Goal: Task Accomplishment & Management: Complete application form

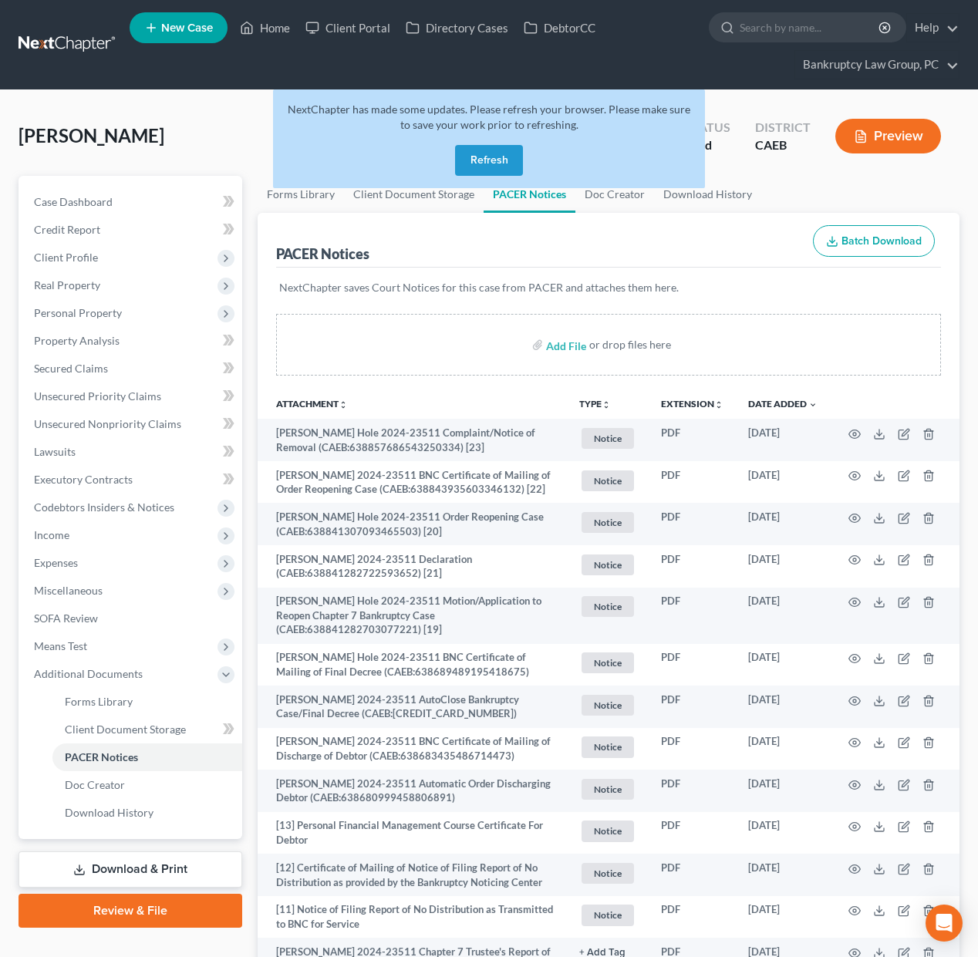
click at [487, 157] on button "Refresh" at bounding box center [489, 160] width 68 height 31
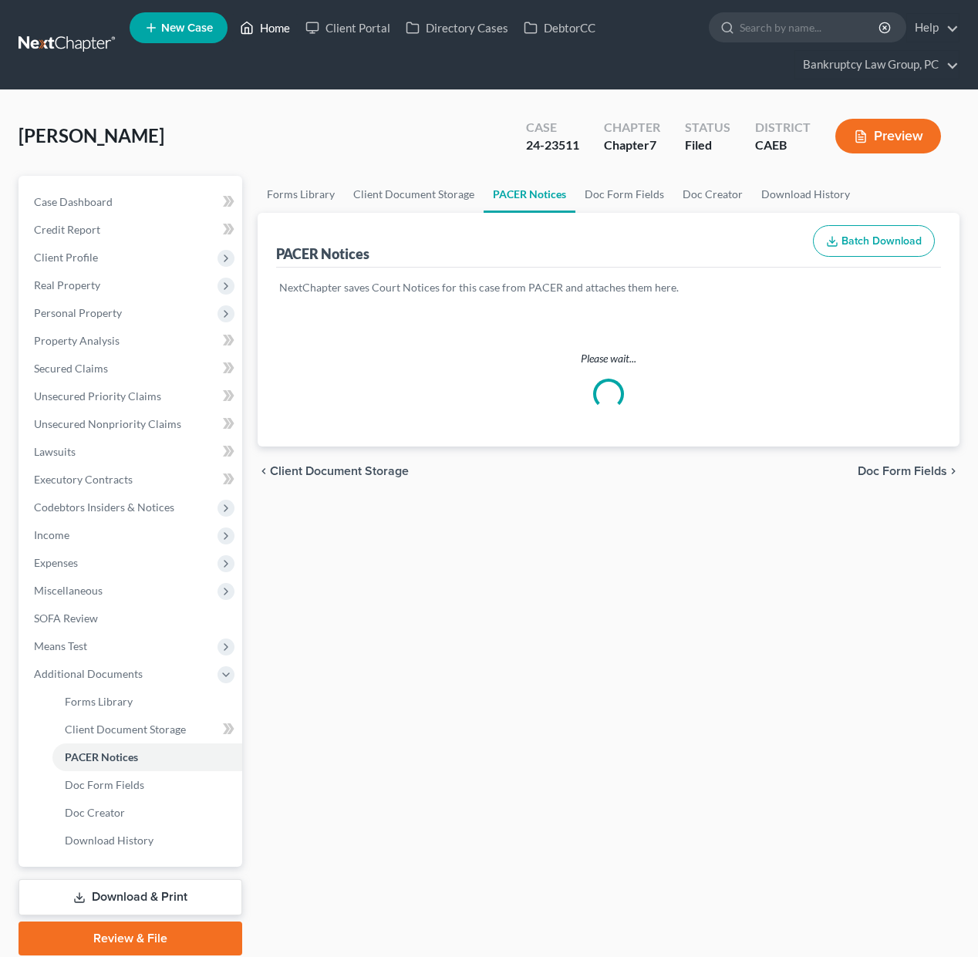
click at [272, 25] on link "Home" at bounding box center [265, 28] width 66 height 28
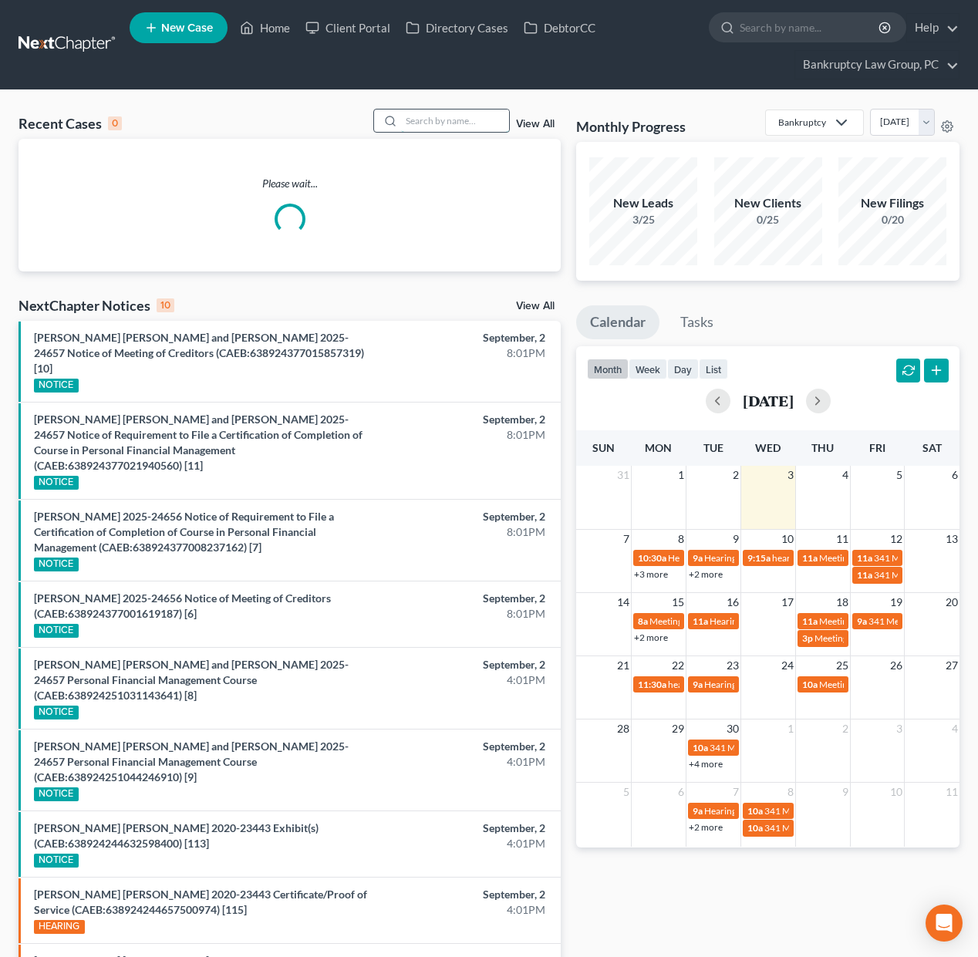
click at [484, 117] on input "search" at bounding box center [455, 121] width 108 height 22
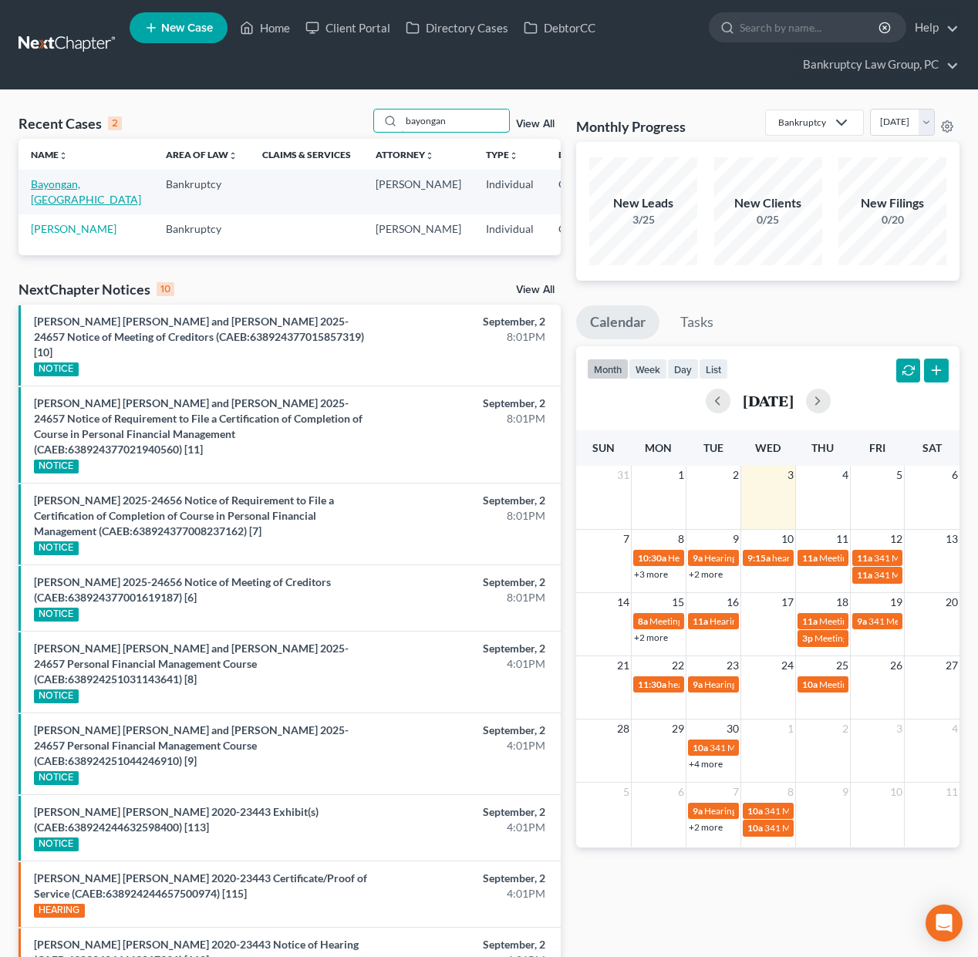
type input "bayongan"
click at [58, 185] on link "Bayongan, Lemura" at bounding box center [86, 191] width 110 height 29
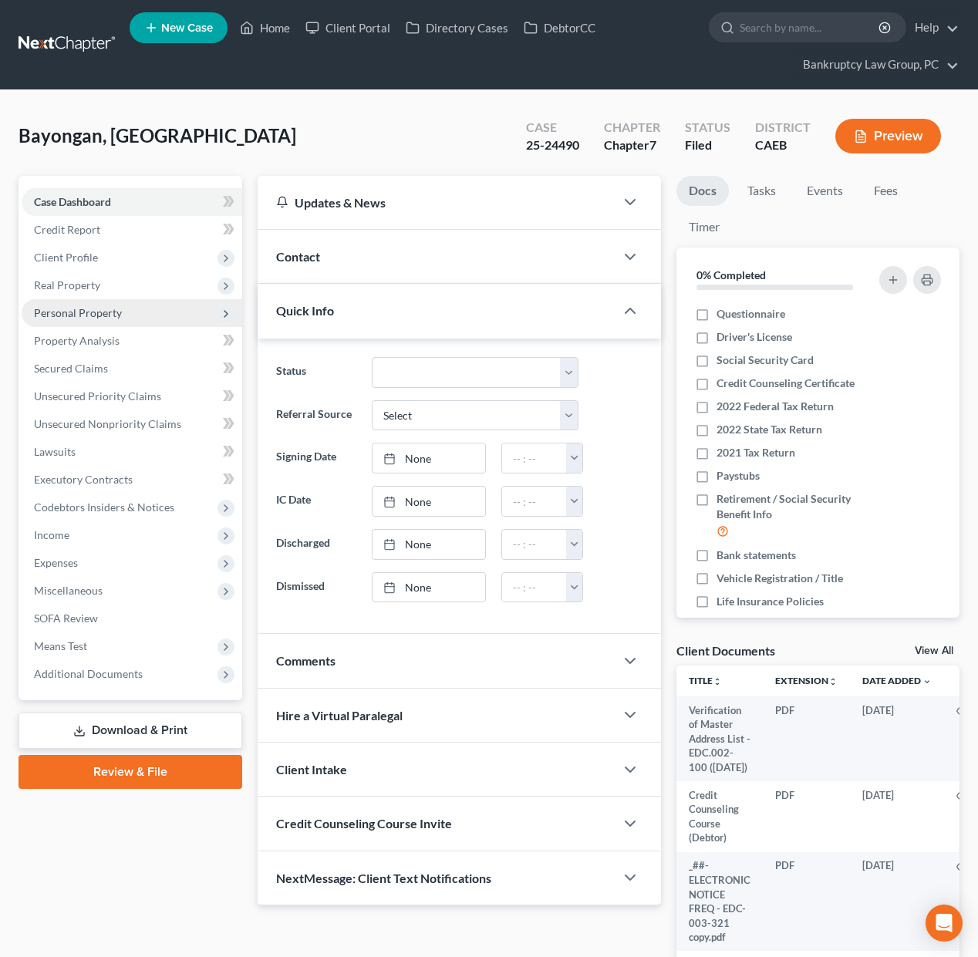
click at [86, 316] on span "Personal Property" at bounding box center [78, 312] width 88 height 13
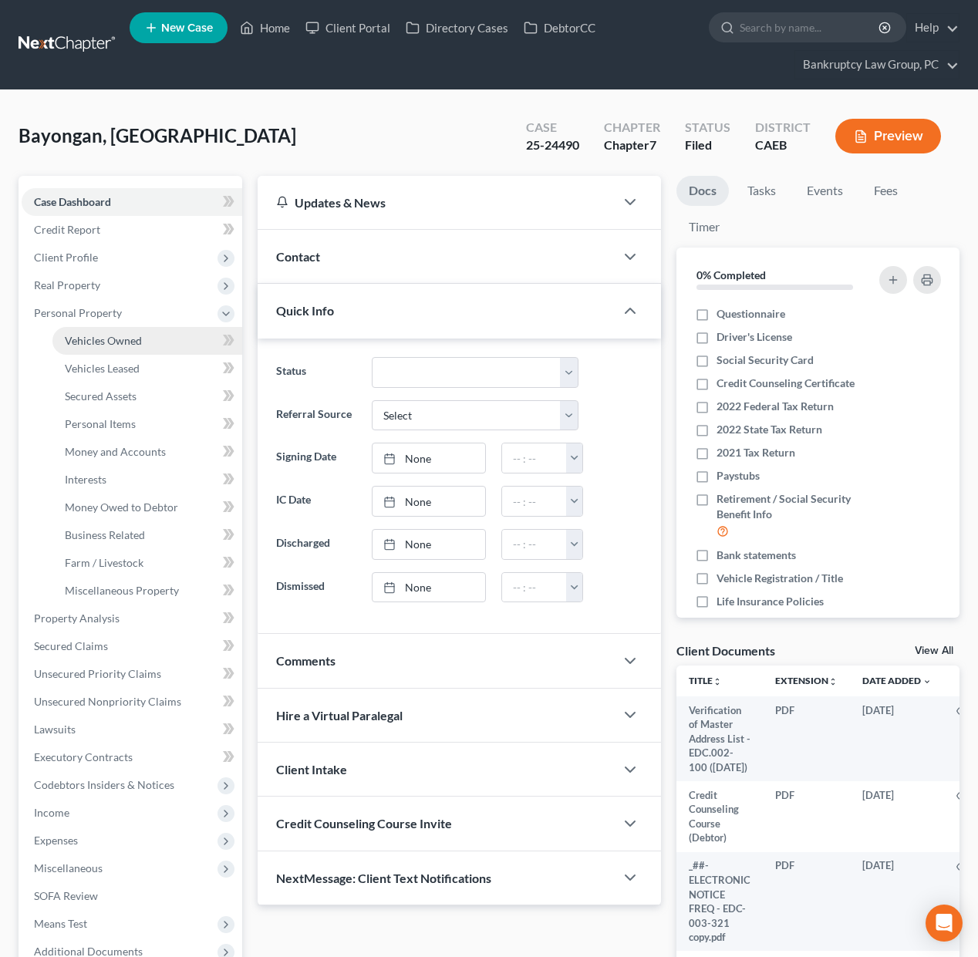
drag, startPoint x: 92, startPoint y: 332, endPoint x: 109, endPoint y: 341, distance: 19.0
click at [92, 332] on link "Vehicles Owned" at bounding box center [147, 341] width 190 height 28
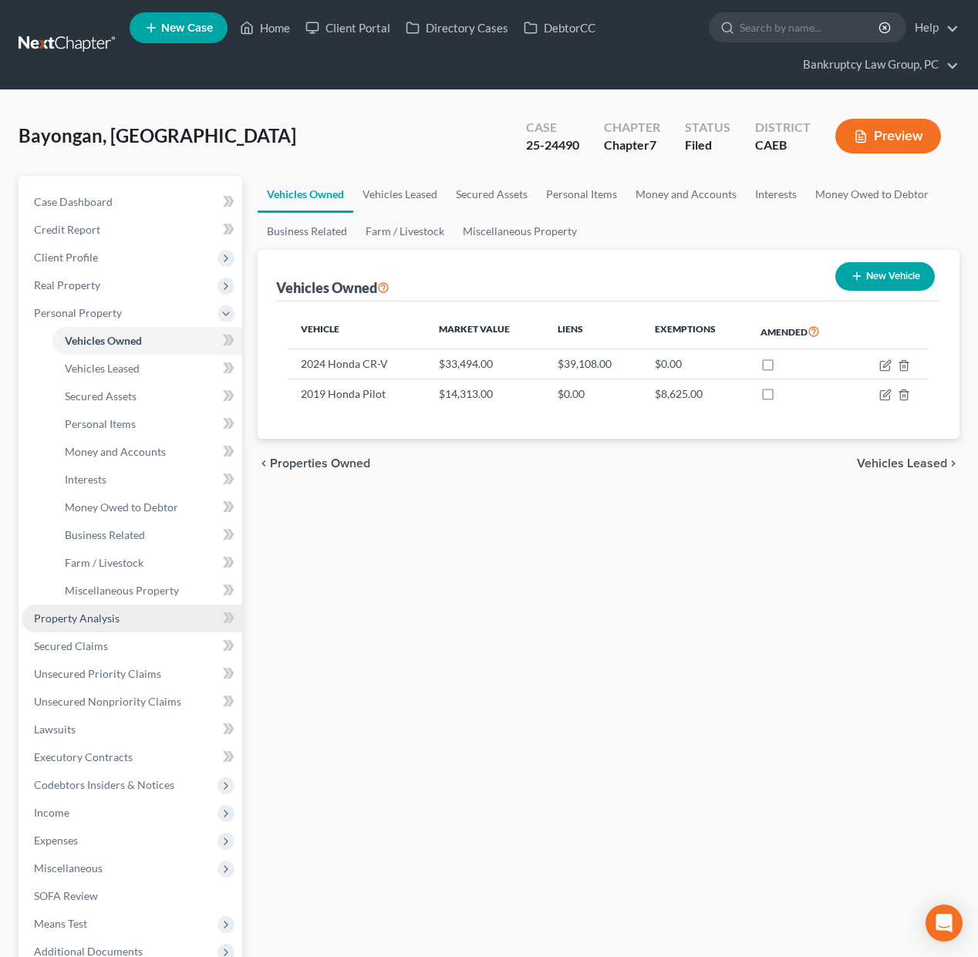
click at [93, 626] on link "Property Analysis" at bounding box center [132, 619] width 221 height 28
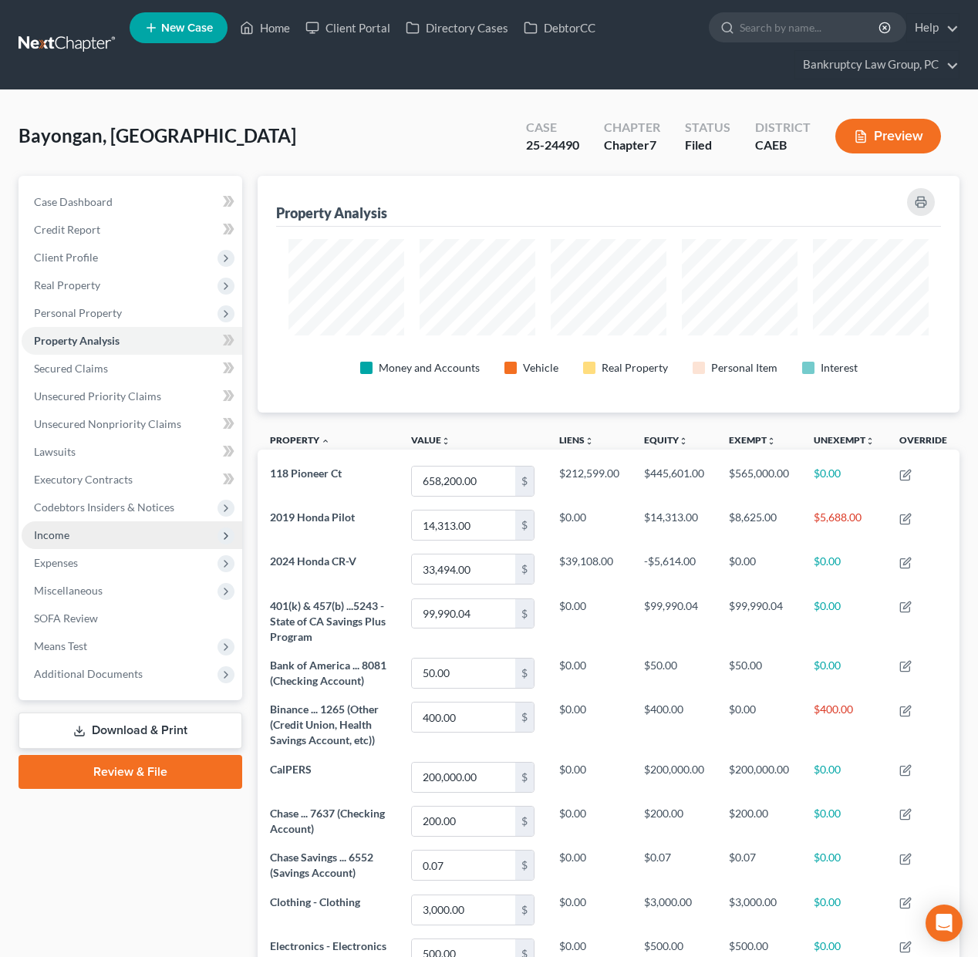
click at [52, 538] on span "Income" at bounding box center [51, 534] width 35 height 13
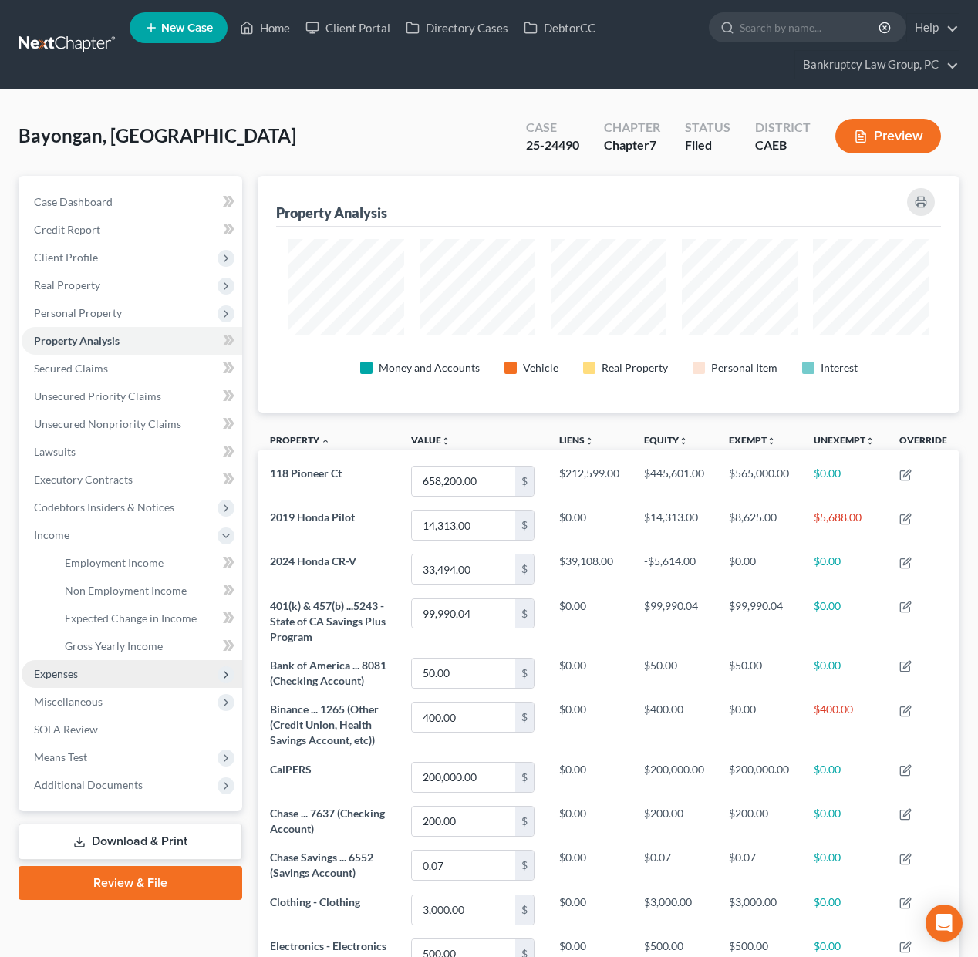
click at [68, 683] on span "Expenses" at bounding box center [132, 674] width 221 height 28
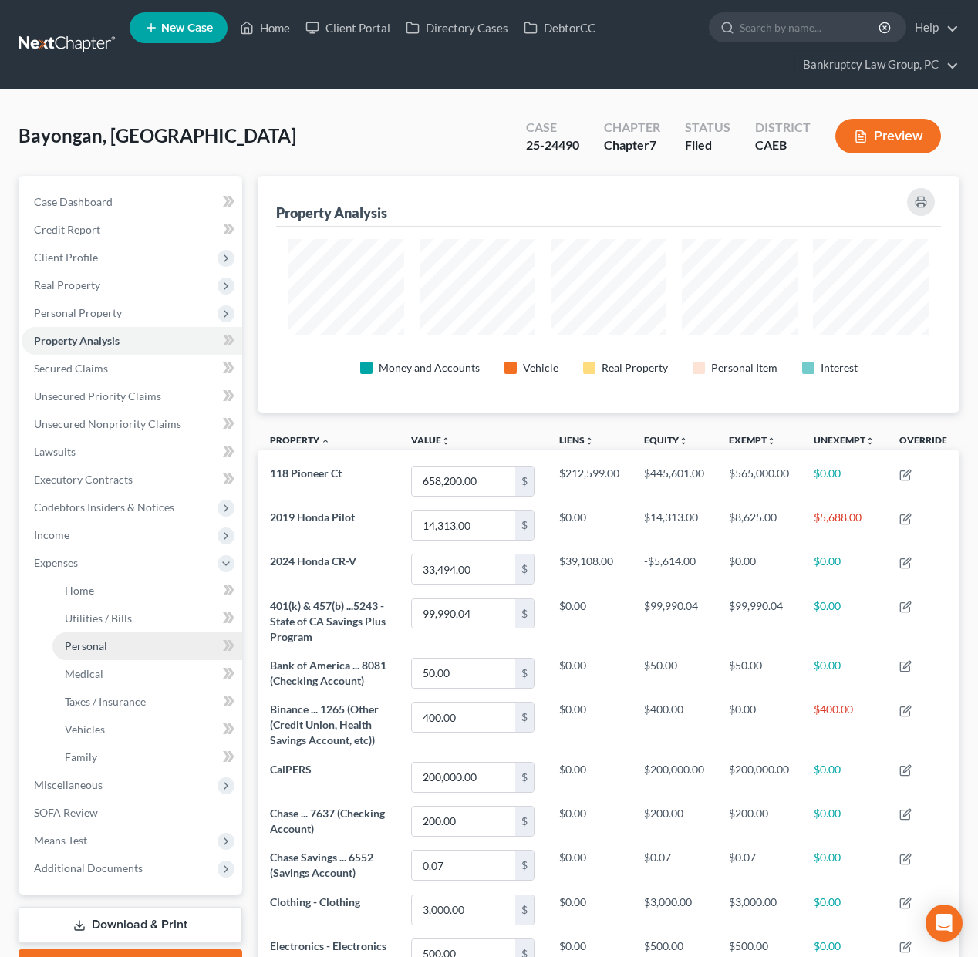
click at [86, 634] on link "Personal" at bounding box center [147, 647] width 190 height 28
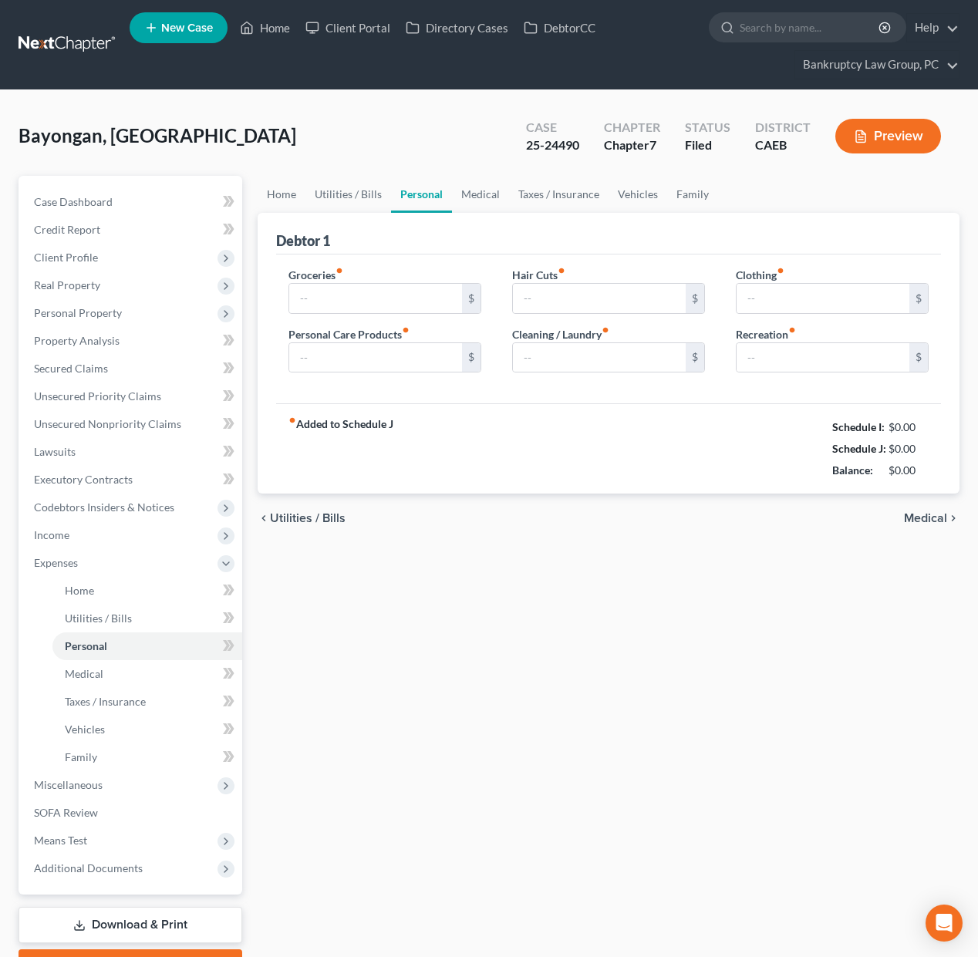
type input "1,200.00"
type input "175.00"
type input "0.00"
type input "200.00"
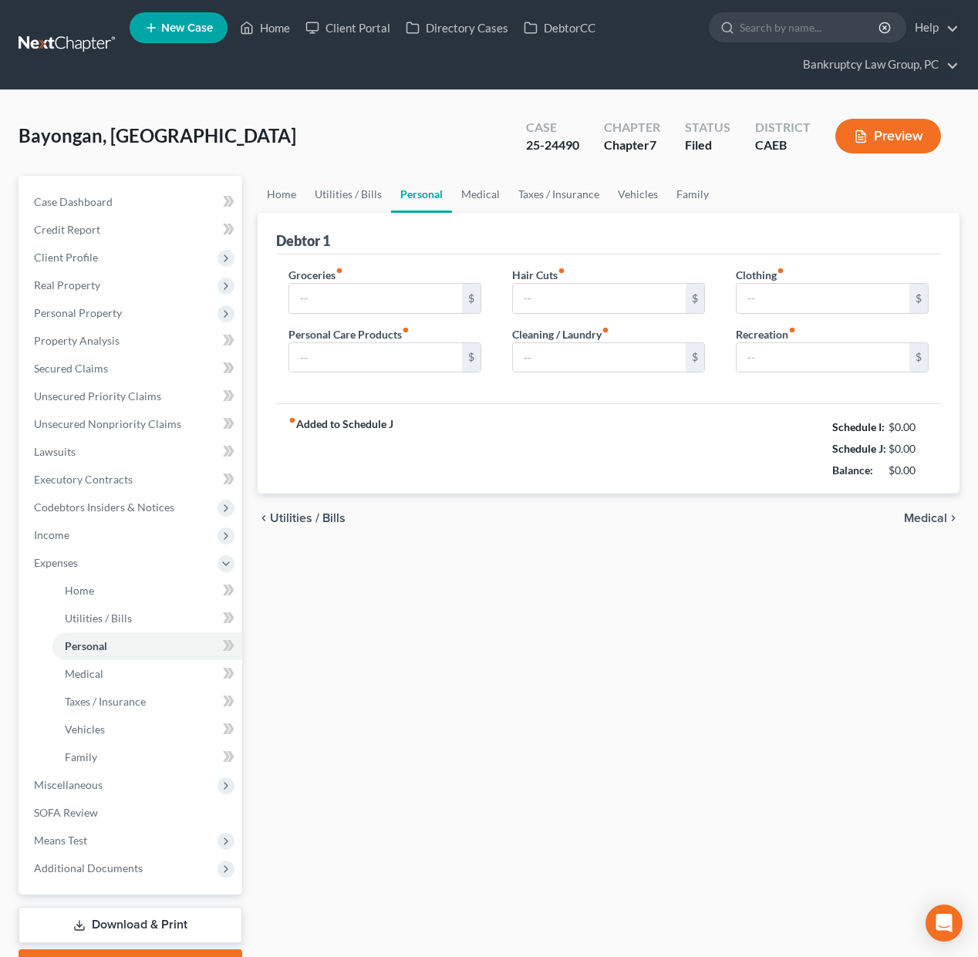
type input "400.00"
click at [272, 195] on link "Home" at bounding box center [282, 194] width 48 height 37
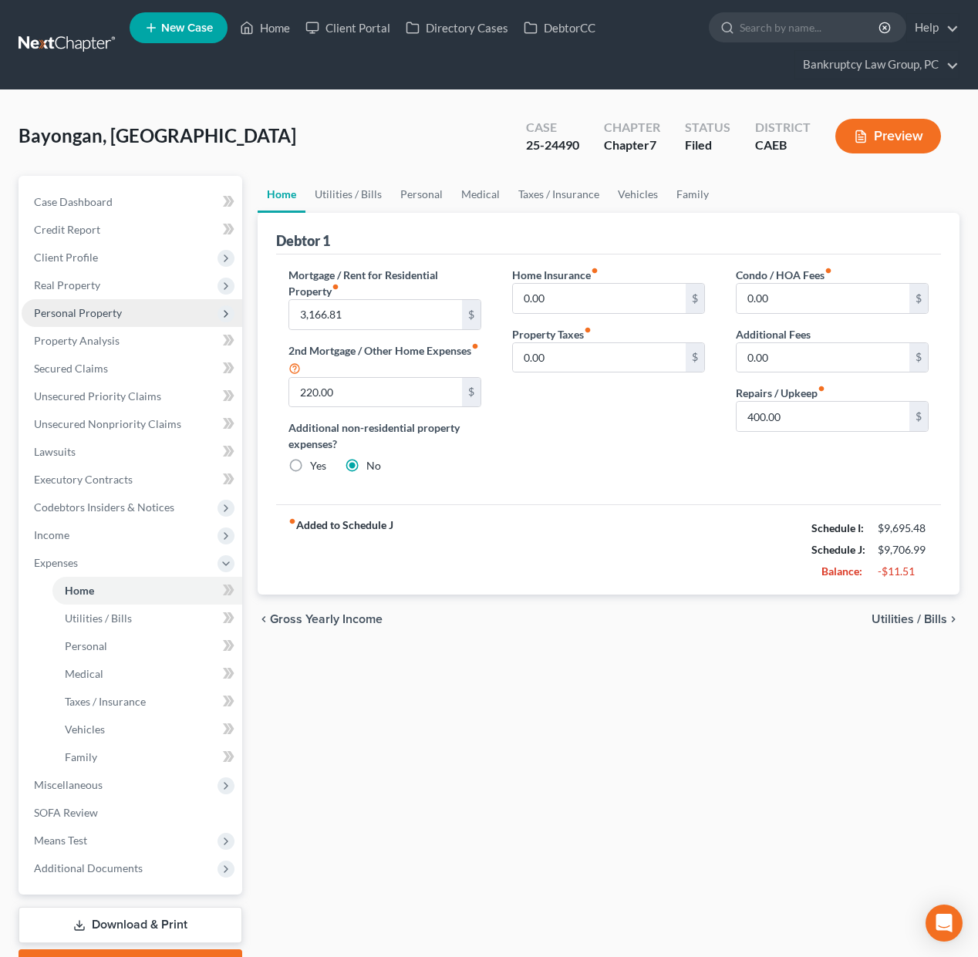
click at [79, 314] on span "Personal Property" at bounding box center [78, 312] width 88 height 13
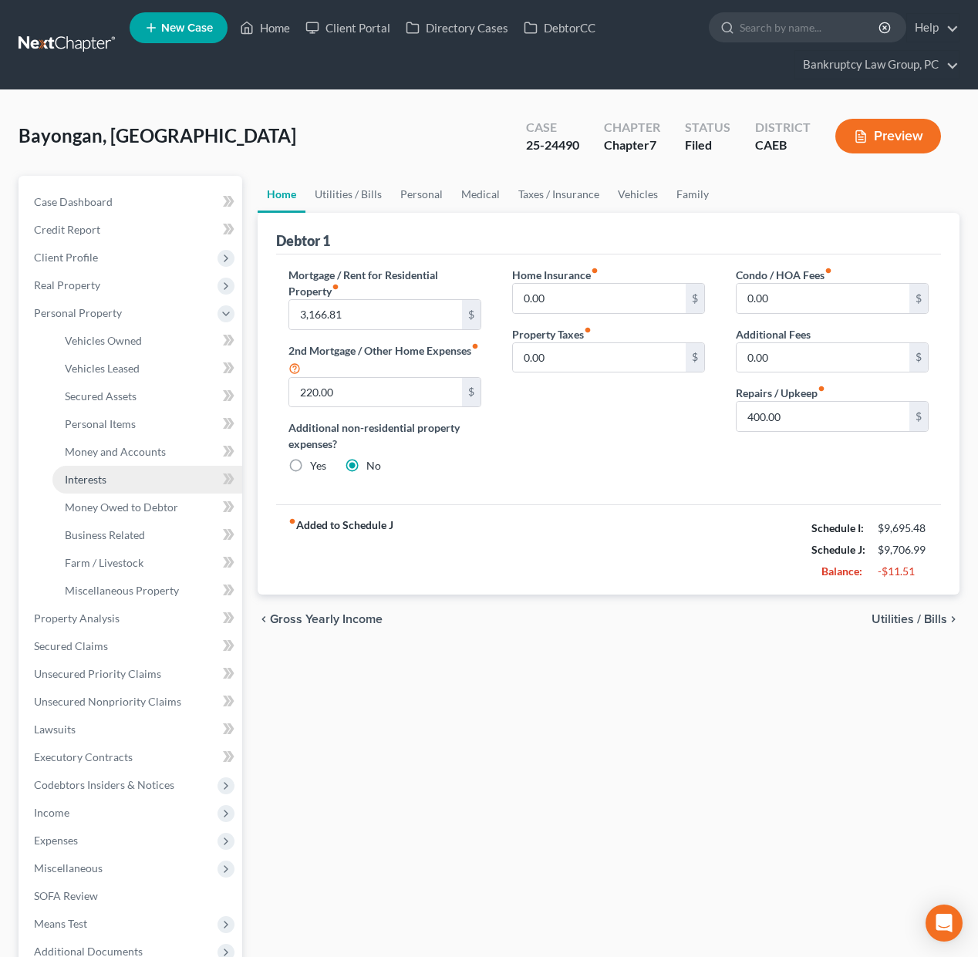
click at [93, 469] on link "Interests" at bounding box center [147, 480] width 190 height 28
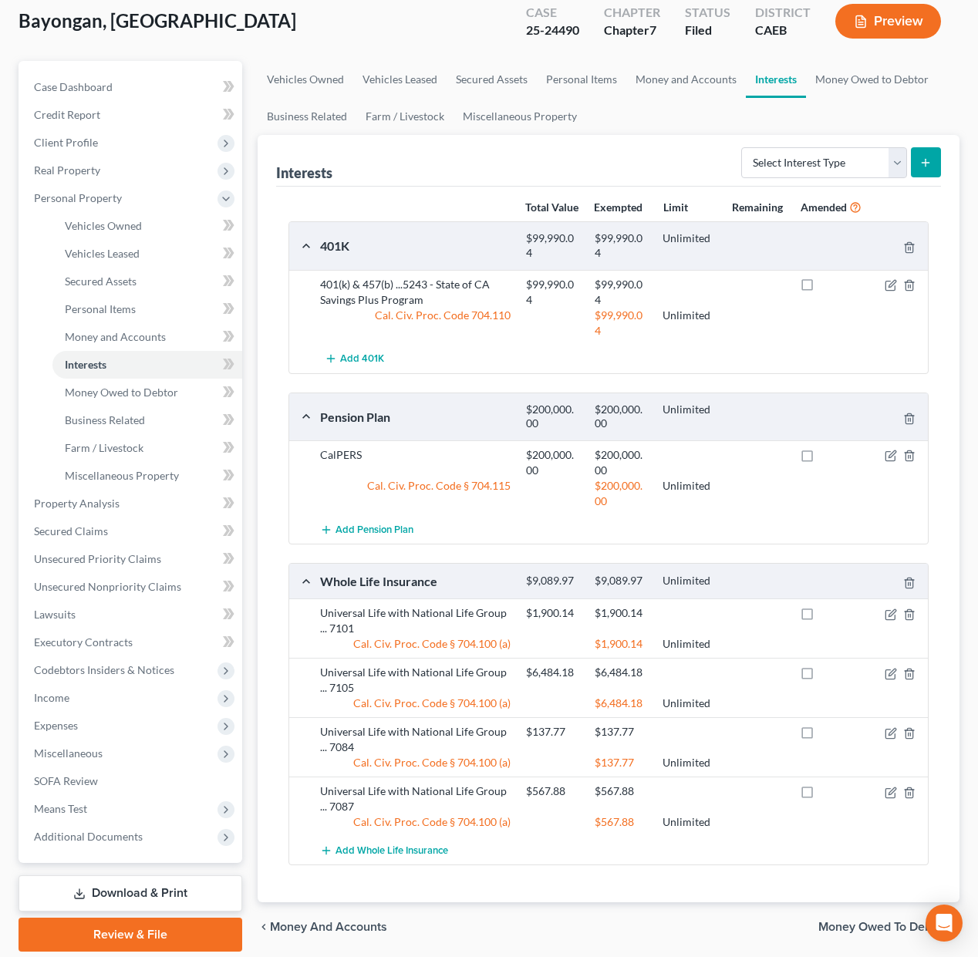
scroll to position [181, 0]
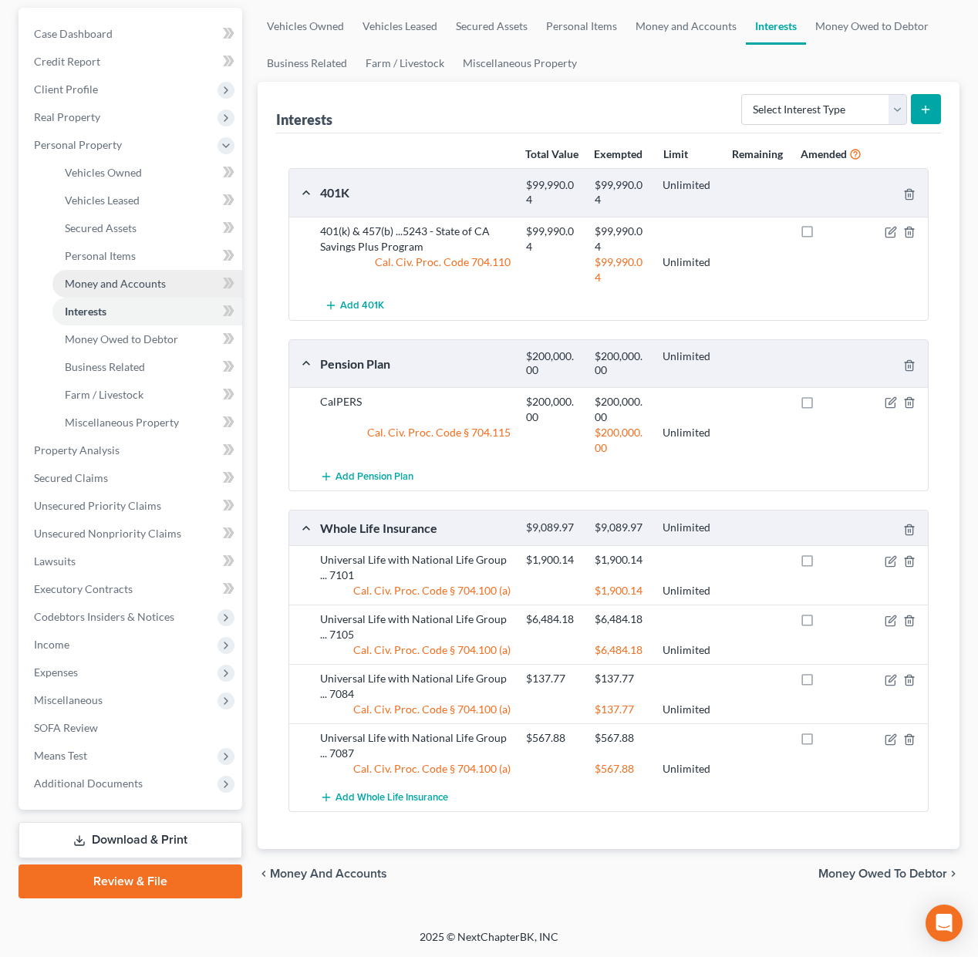
click at [135, 278] on link "Money and Accounts" at bounding box center [147, 284] width 190 height 28
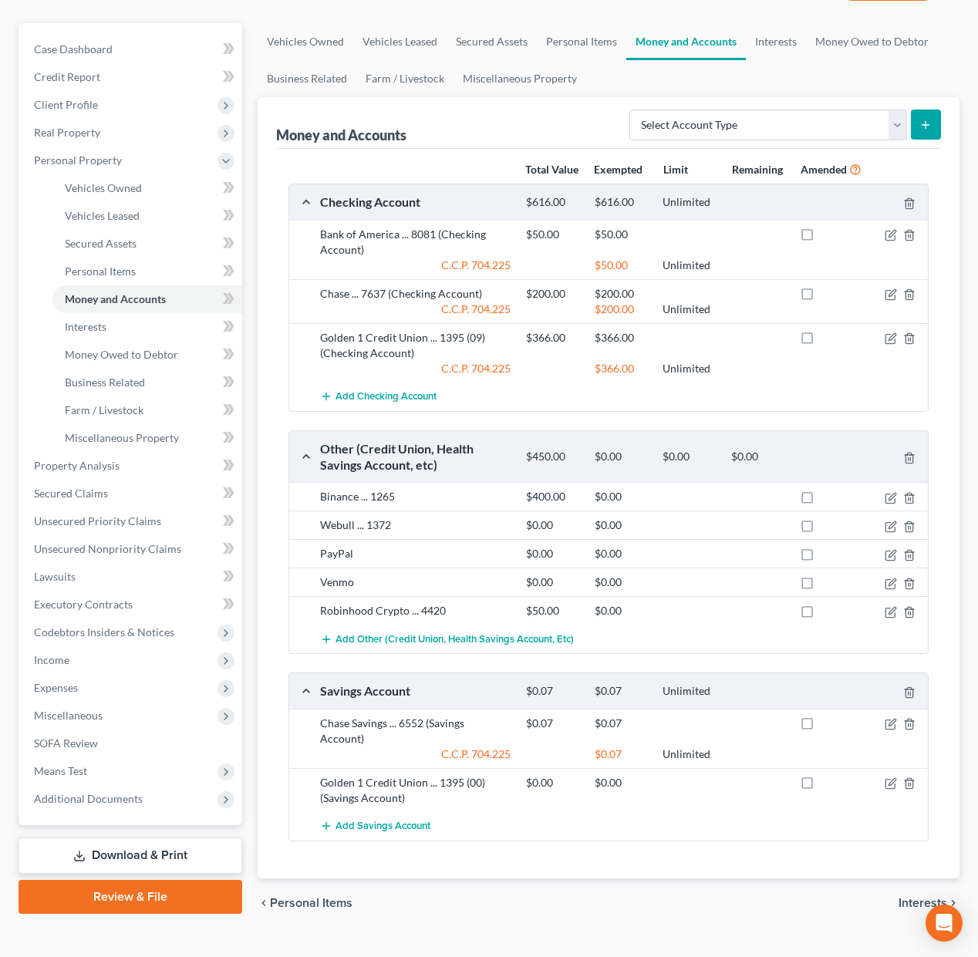
scroll to position [179, 0]
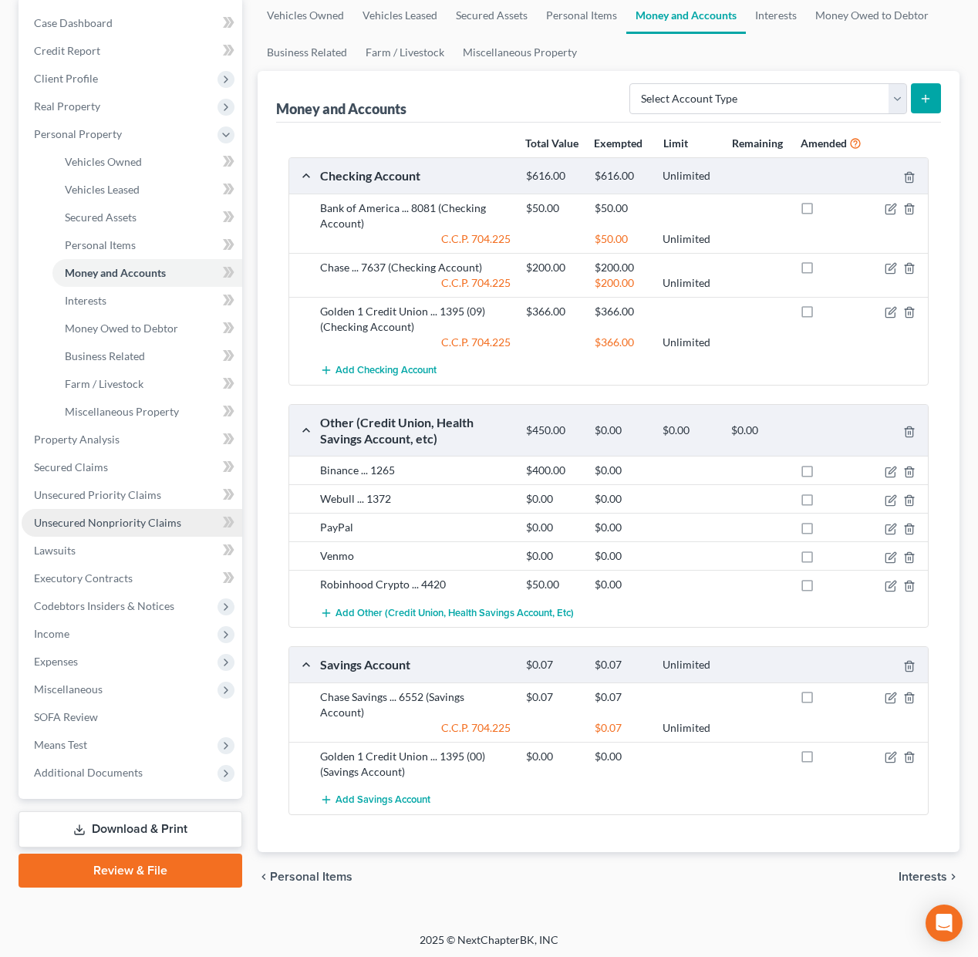
click at [85, 519] on span "Unsecured Nonpriority Claims" at bounding box center [107, 522] width 147 height 13
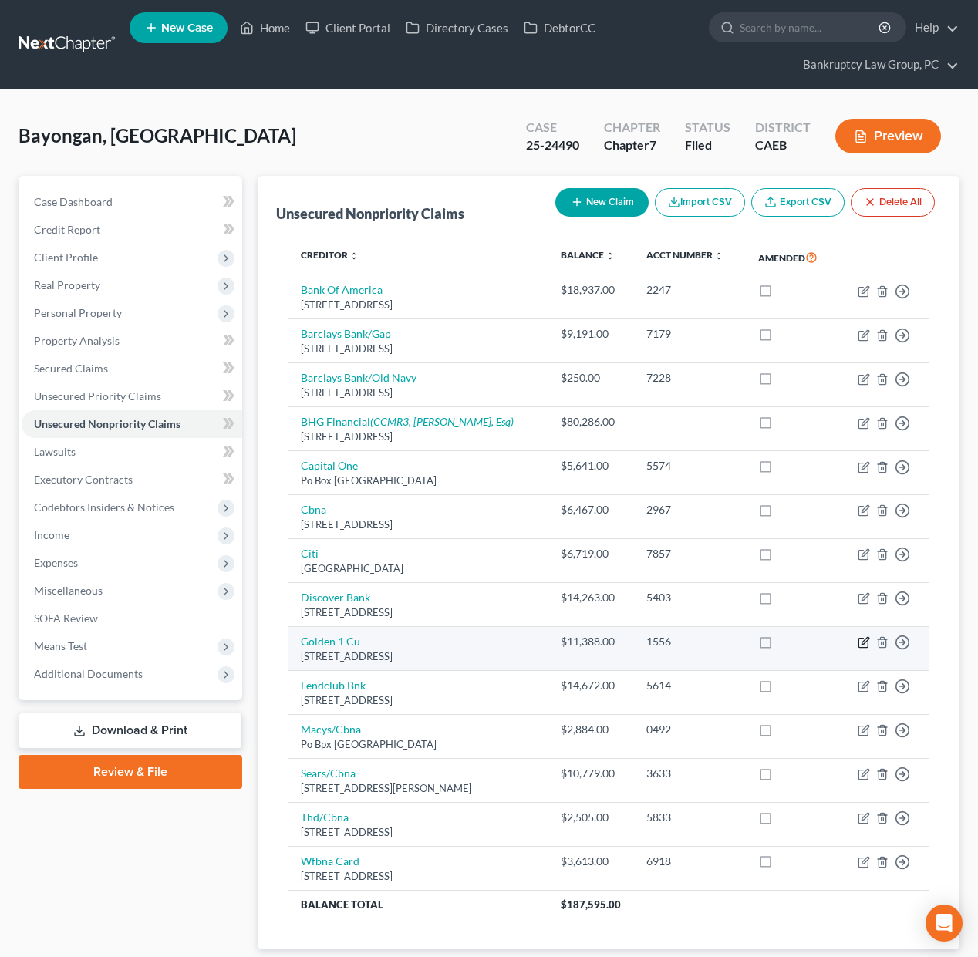
click at [863, 645] on icon "button" at bounding box center [864, 642] width 12 height 12
select select "4"
select select "2"
select select "0"
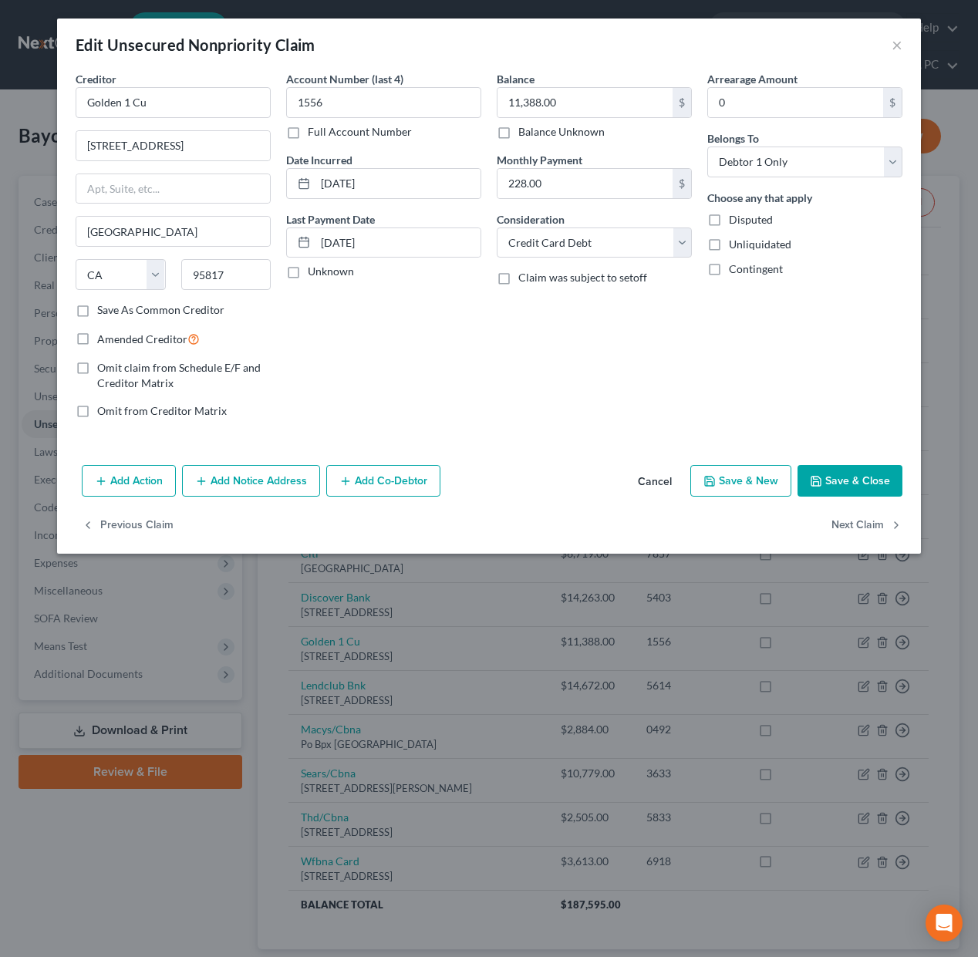
click at [651, 482] on button "Cancel" at bounding box center [655, 482] width 59 height 31
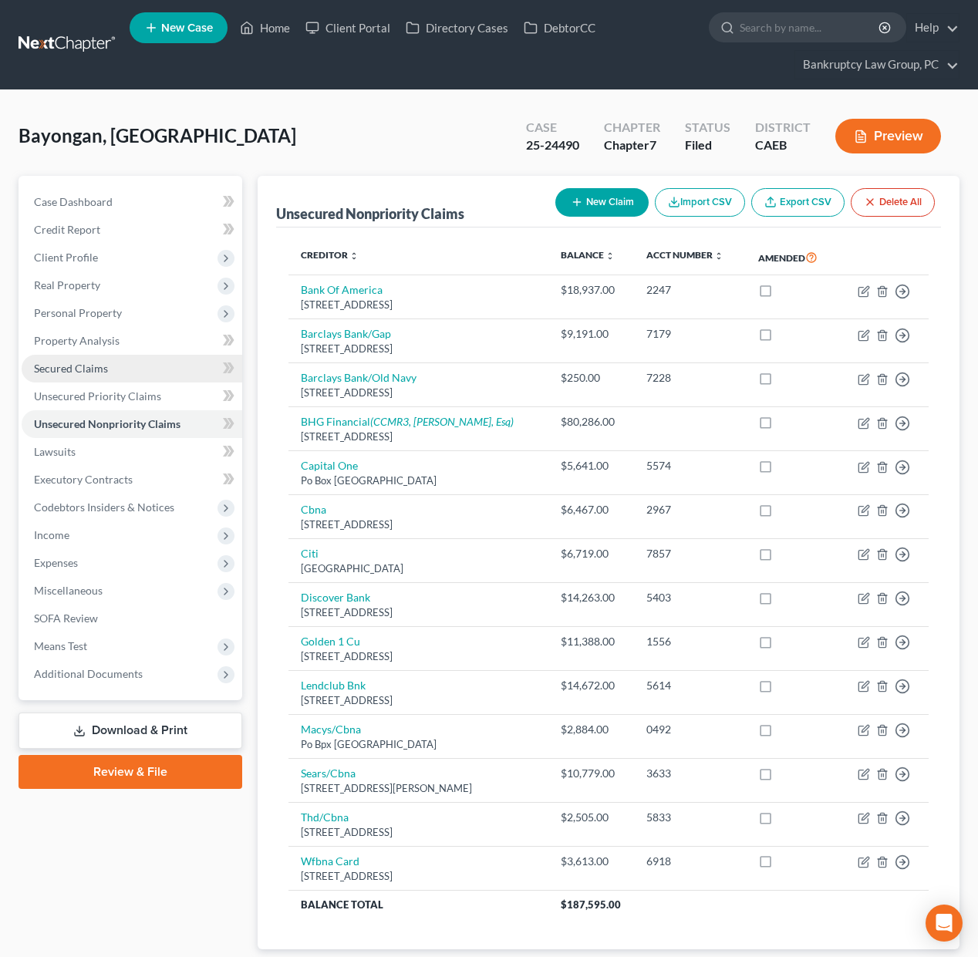
click at [95, 368] on span "Secured Claims" at bounding box center [71, 368] width 74 height 13
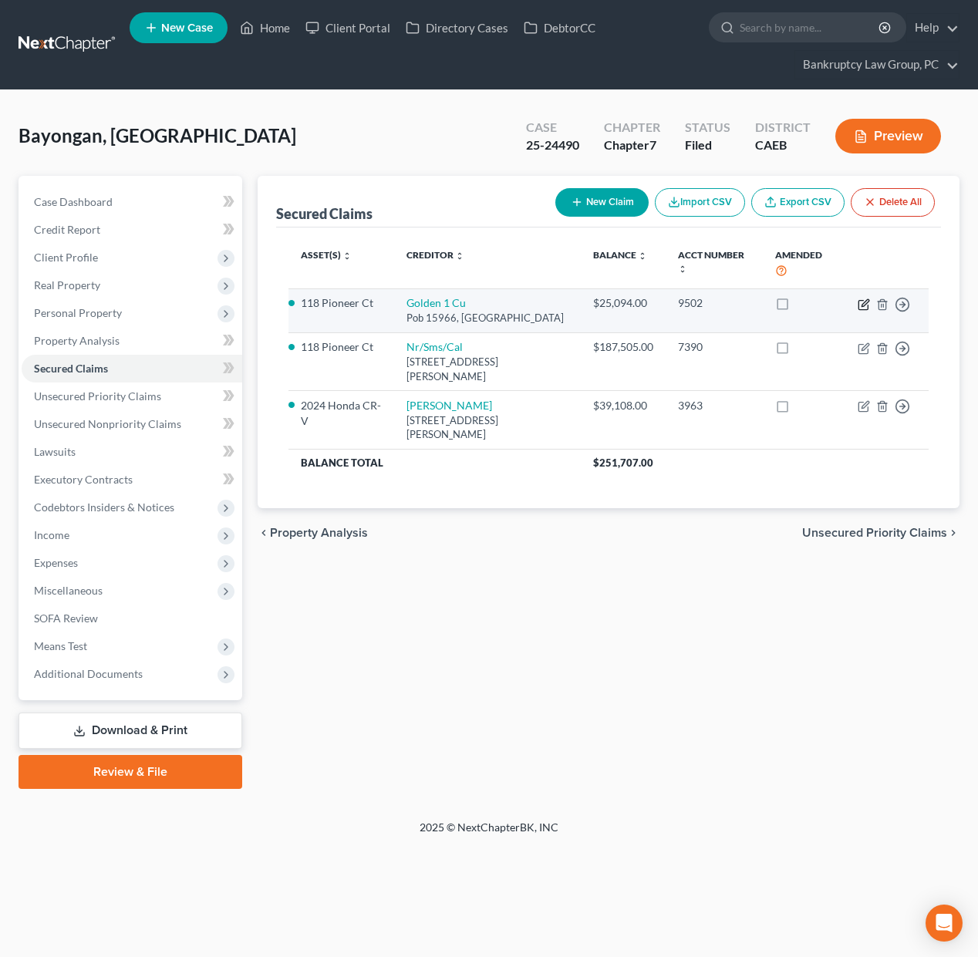
click at [859, 304] on icon "button" at bounding box center [863, 304] width 9 height 9
select select "4"
select select "0"
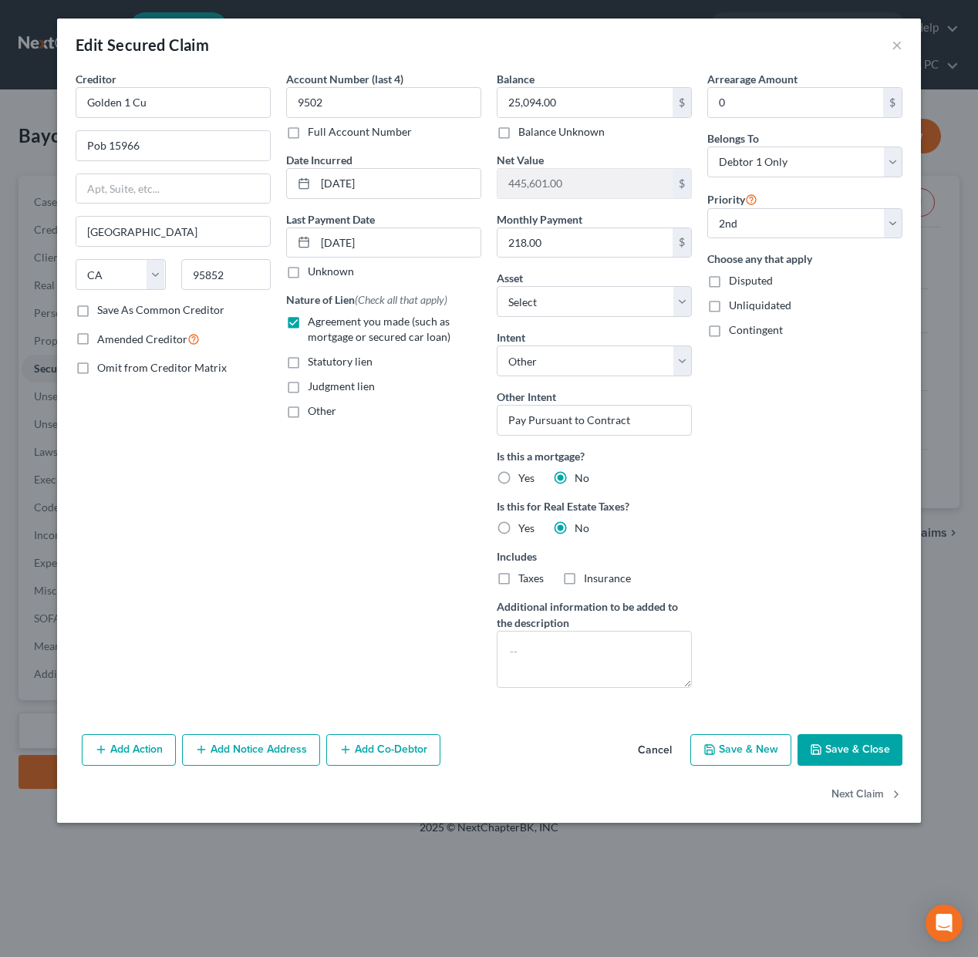
click at [658, 750] on button "Cancel" at bounding box center [655, 751] width 59 height 31
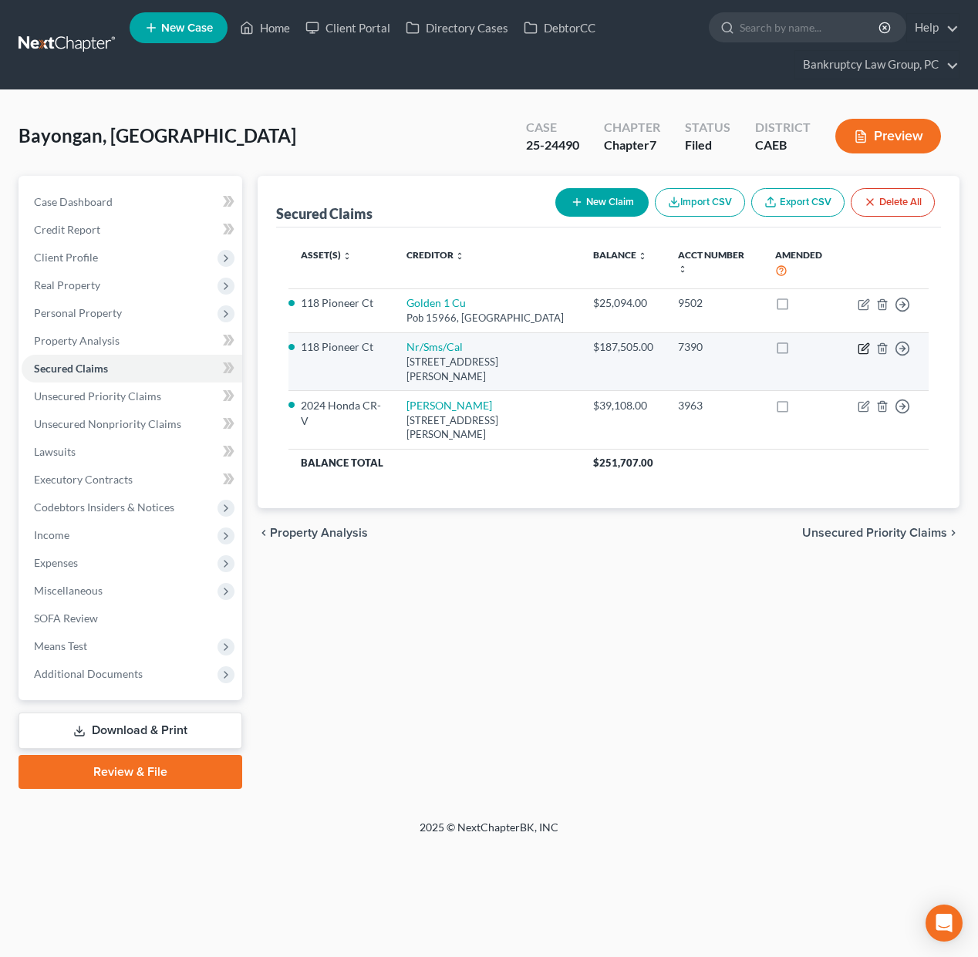
click at [866, 346] on icon "button" at bounding box center [865, 346] width 7 height 7
select select "42"
select select "8"
select select "4"
select select "0"
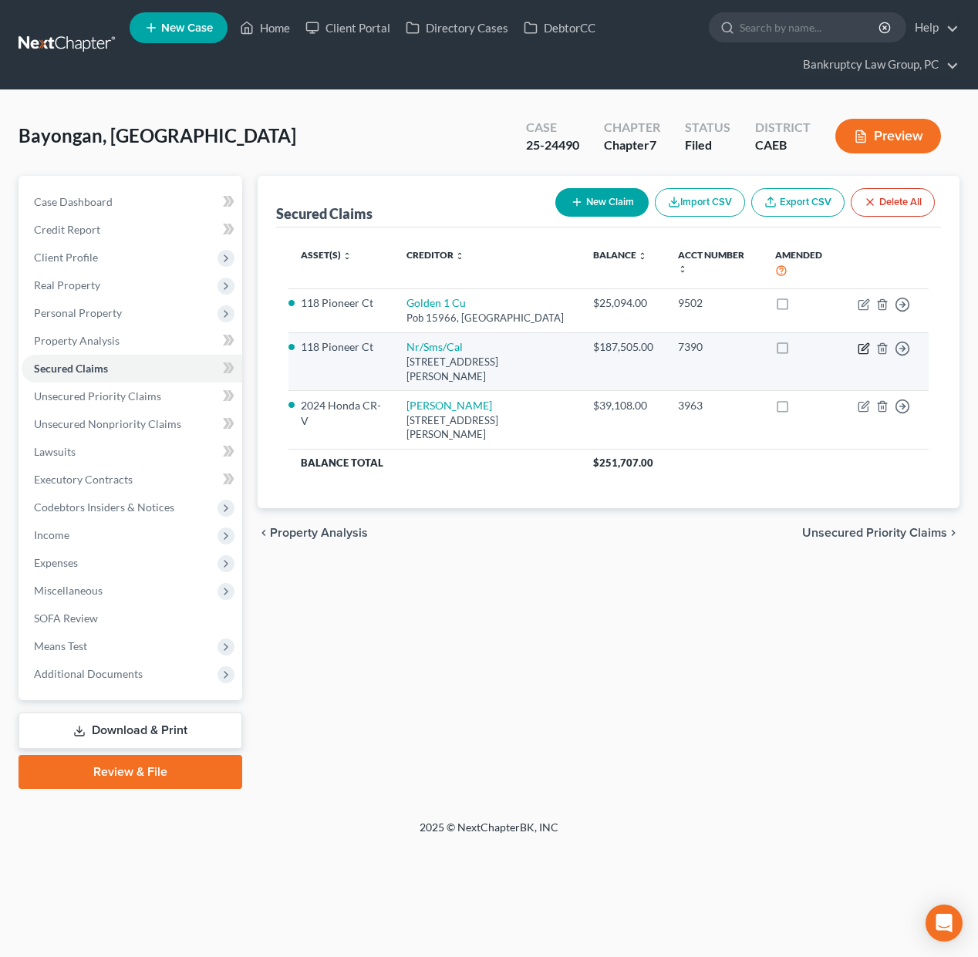
select select "0"
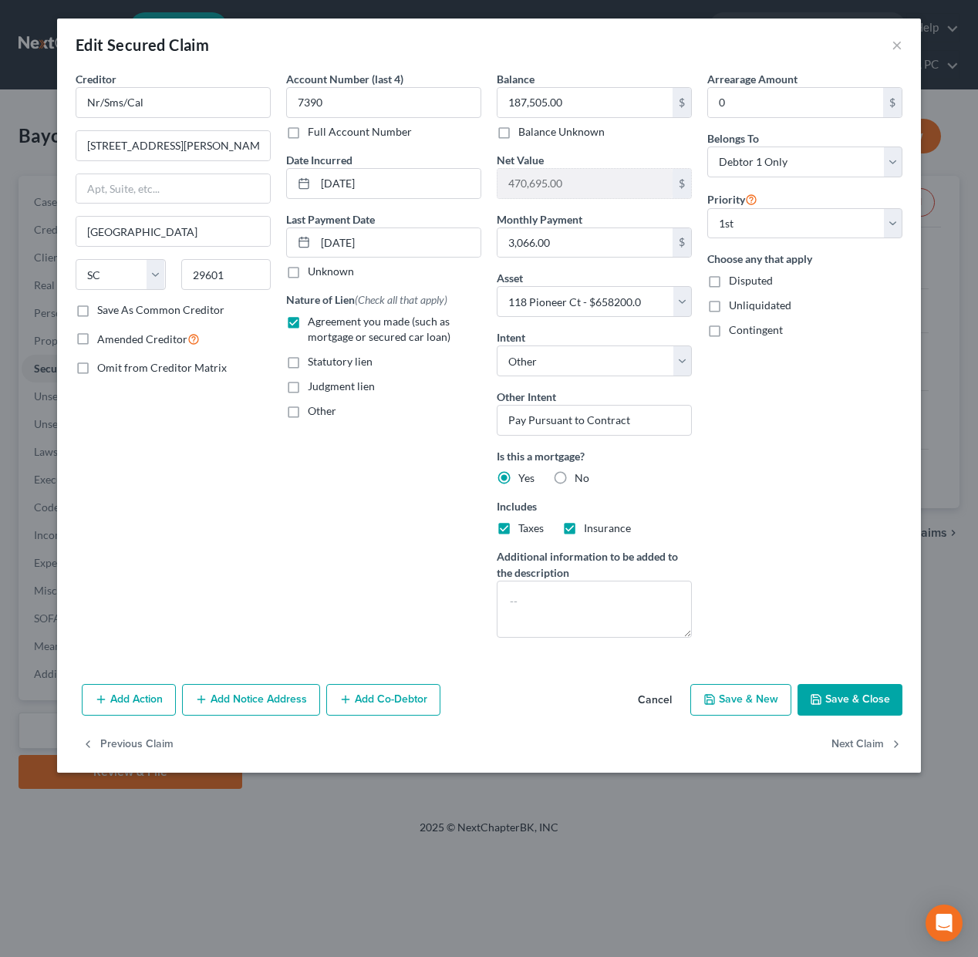
click at [656, 704] on button "Cancel" at bounding box center [655, 701] width 59 height 31
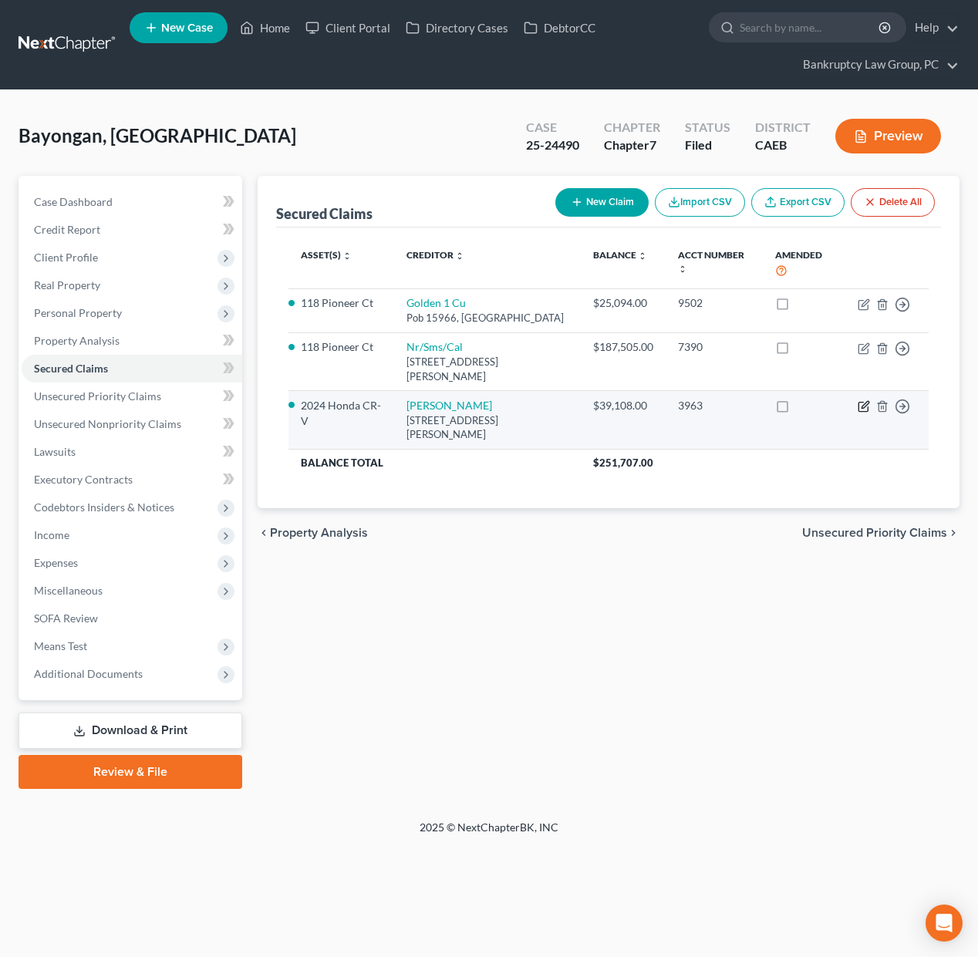
click at [863, 407] on icon "button" at bounding box center [865, 405] width 7 height 7
select select "4"
select select "6"
select select "2"
select select "0"
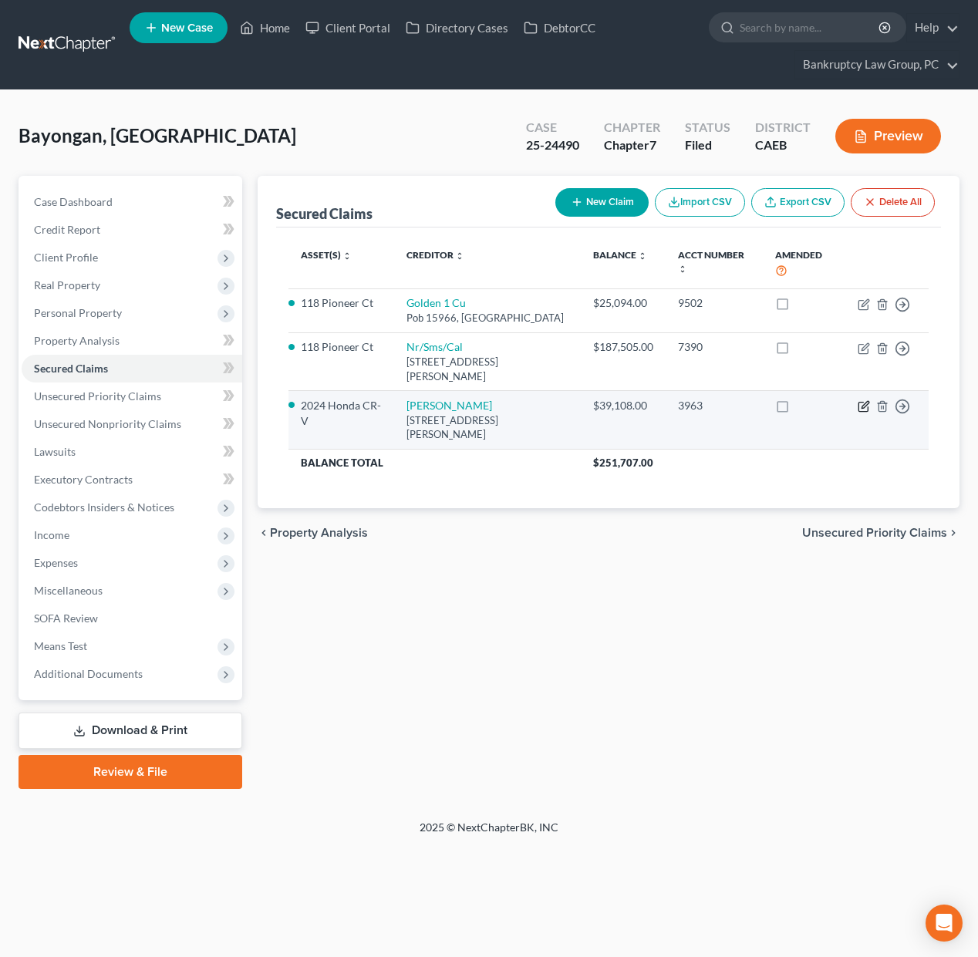
select select "0"
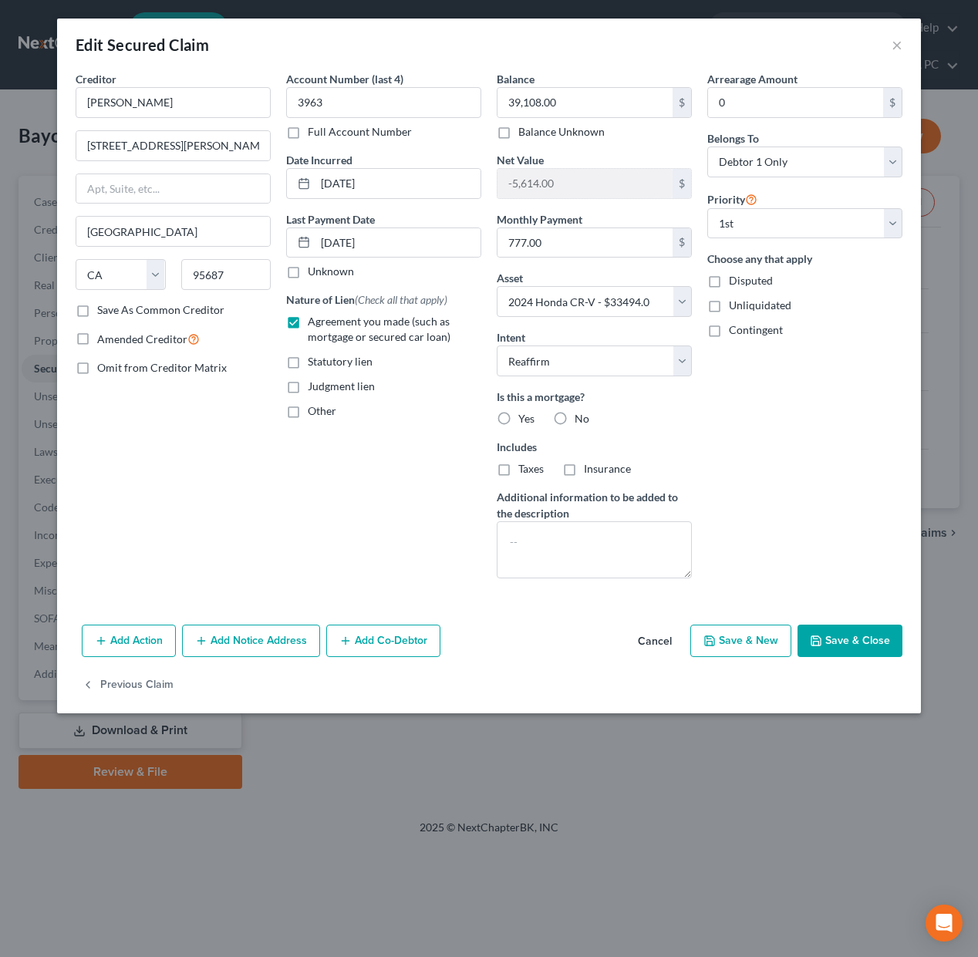
click at [658, 639] on button "Cancel" at bounding box center [655, 641] width 59 height 31
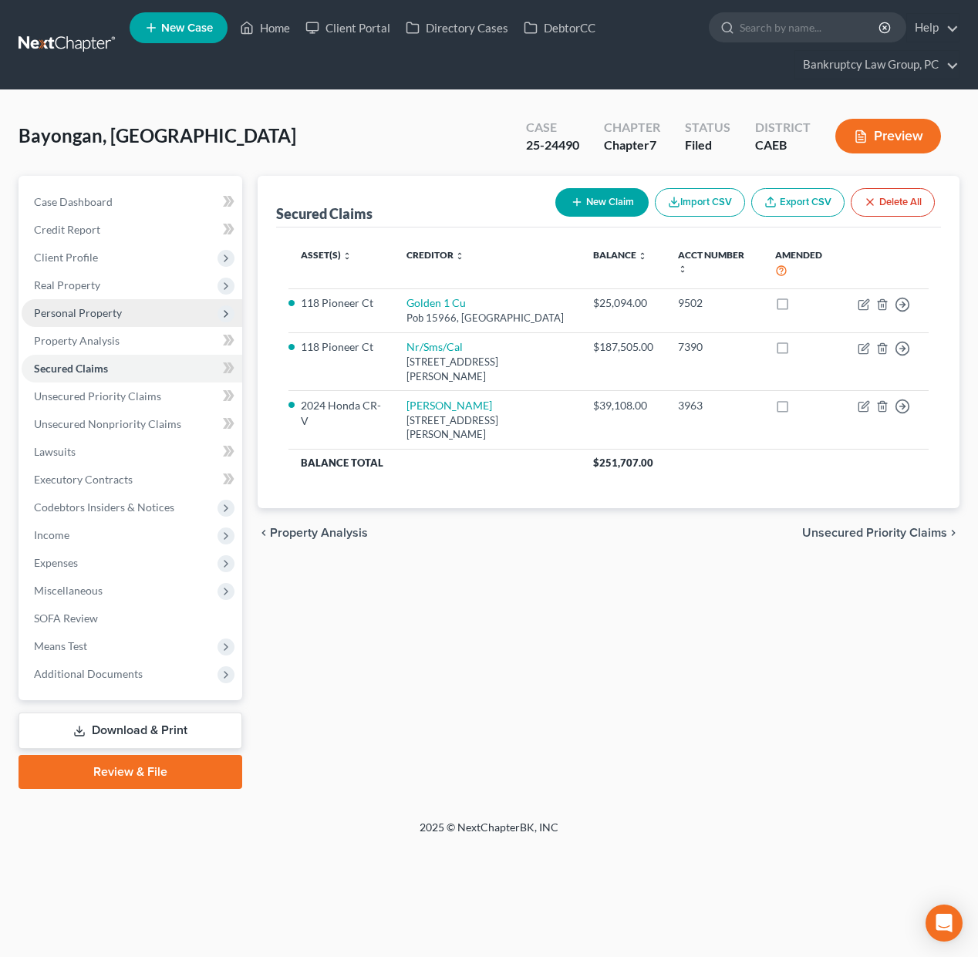
click at [73, 309] on span "Personal Property" at bounding box center [78, 312] width 88 height 13
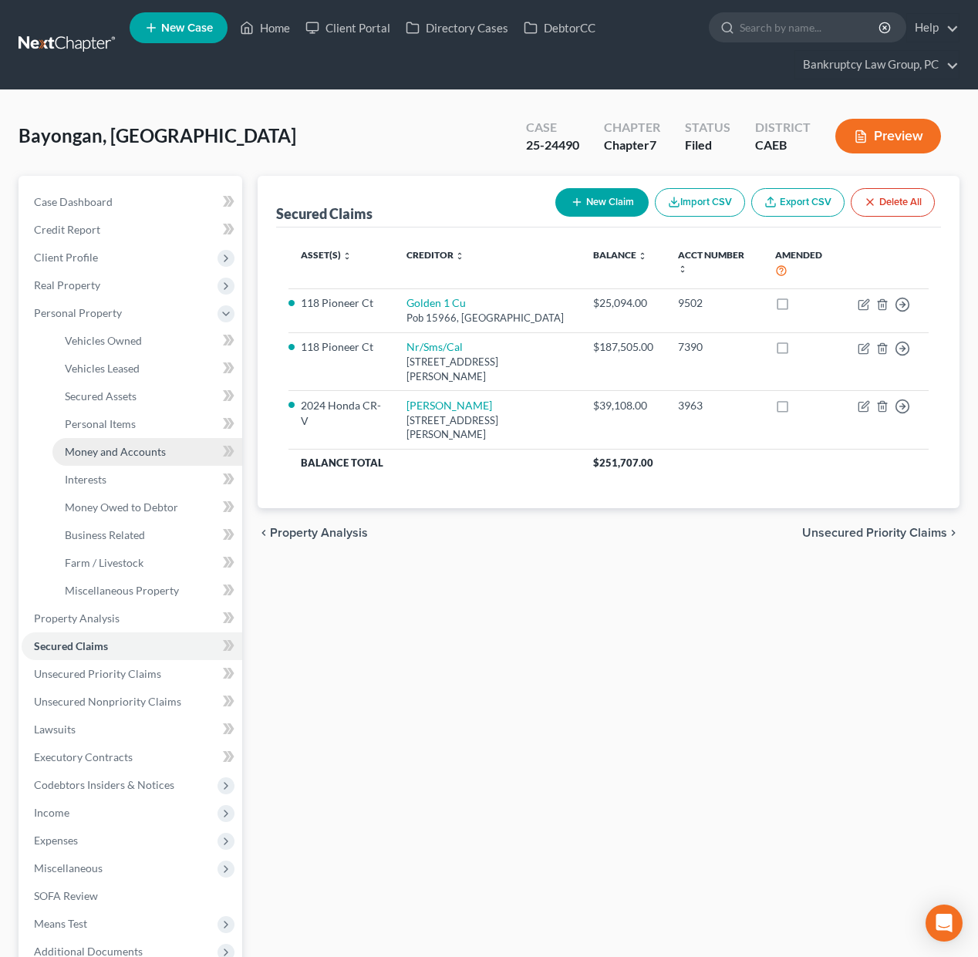
click at [93, 444] on link "Money and Accounts" at bounding box center [147, 452] width 190 height 28
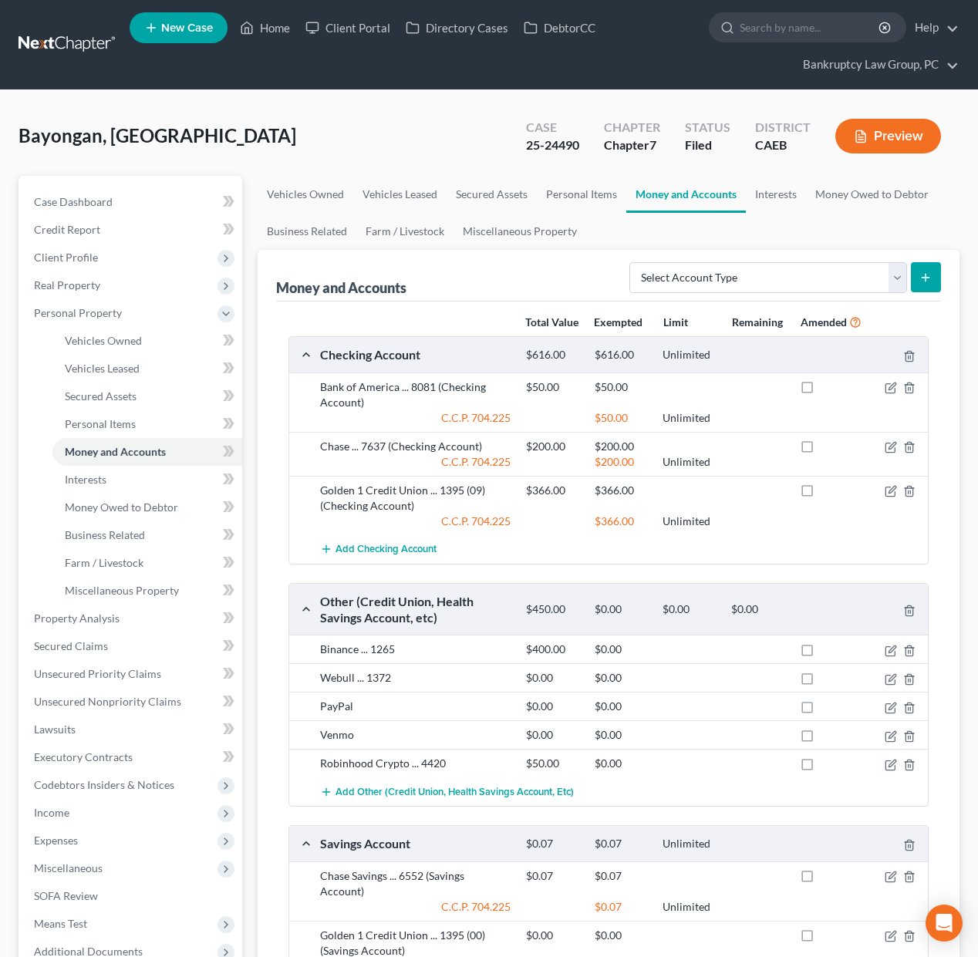
scroll to position [179, 0]
